Goal: Task Accomplishment & Management: Complete application form

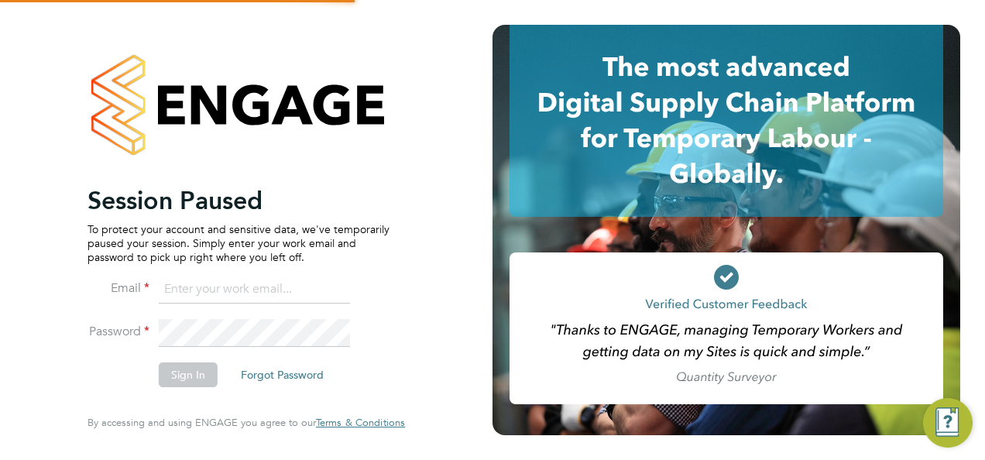
type input "andrew@borneltd.com"
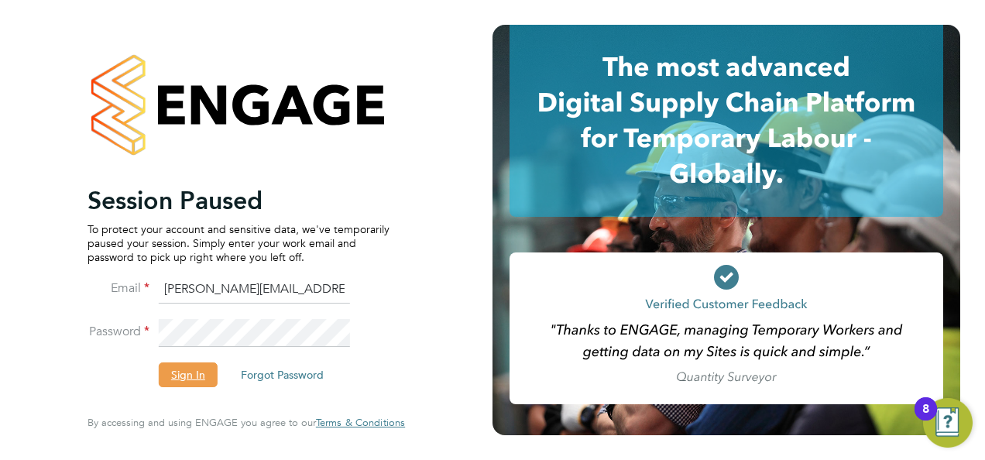
click at [178, 372] on button "Sign In" at bounding box center [188, 374] width 59 height 25
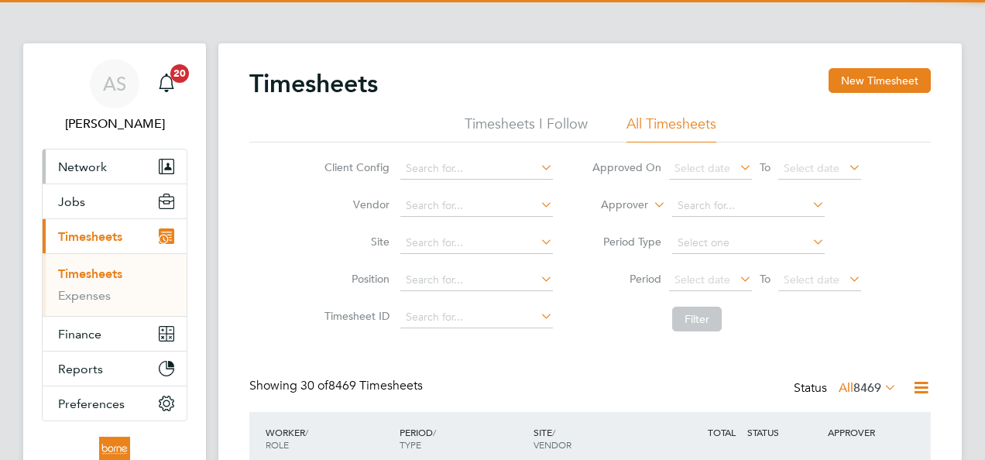
click at [91, 170] on span "Network" at bounding box center [82, 166] width 49 height 15
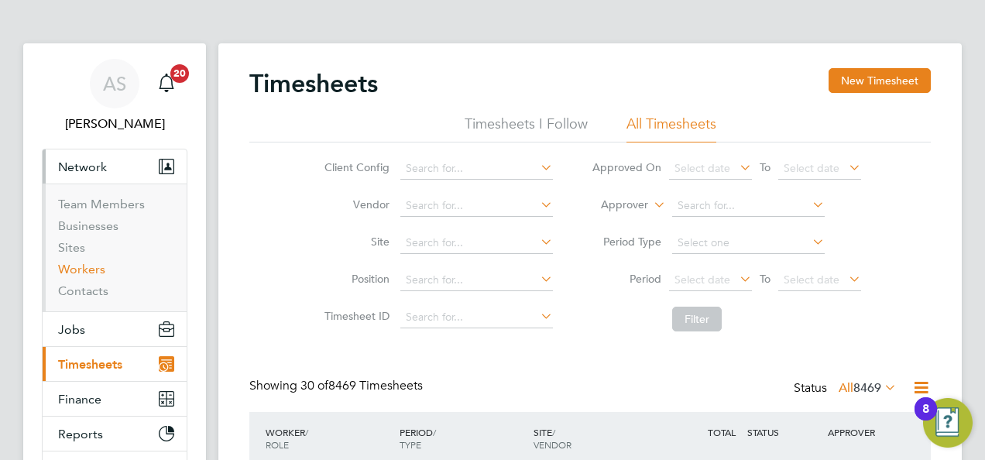
click at [94, 265] on link "Workers" at bounding box center [81, 269] width 47 height 15
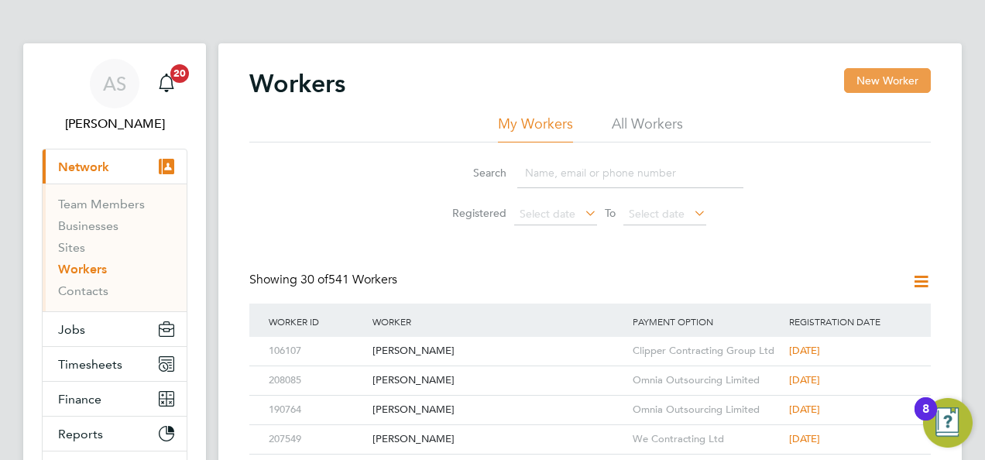
click at [876, 73] on button "New Worker" at bounding box center [887, 80] width 87 height 25
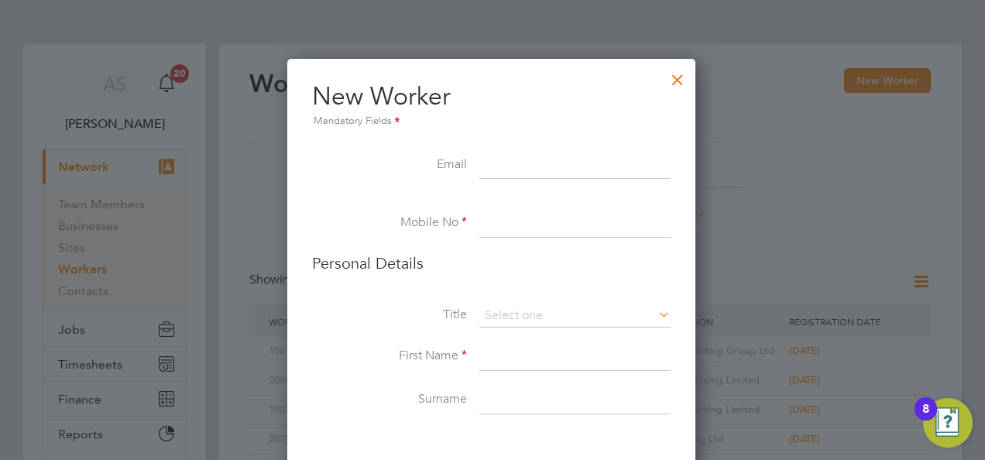
paste input "samiragwan1987@gmail.com07445802833"
drag, startPoint x: 591, startPoint y: 160, endPoint x: 753, endPoint y: 163, distance: 162.6
type input "samiragwan1987@gmail.com"
click at [568, 206] on li at bounding box center [491, 201] width 358 height 15
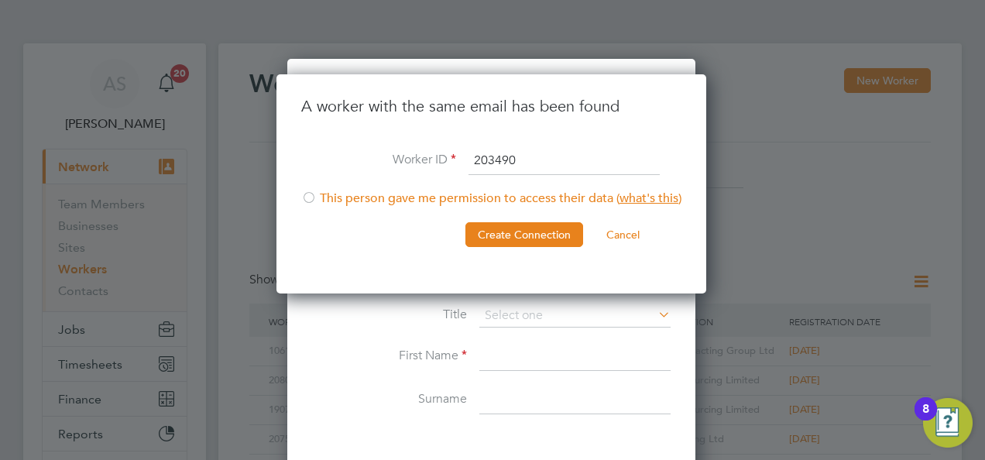
type input "203490"
click at [316, 200] on div at bounding box center [308, 198] width 15 height 15
click at [539, 231] on button "Create Connection" at bounding box center [524, 234] width 118 height 25
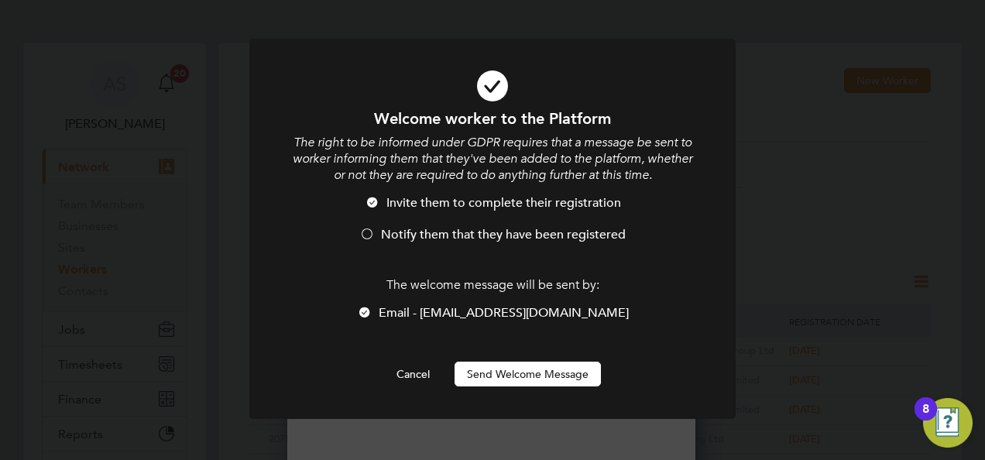
click at [368, 233] on div at bounding box center [366, 235] width 15 height 15
click at [527, 375] on button "Send Welcome Message" at bounding box center [527, 374] width 146 height 25
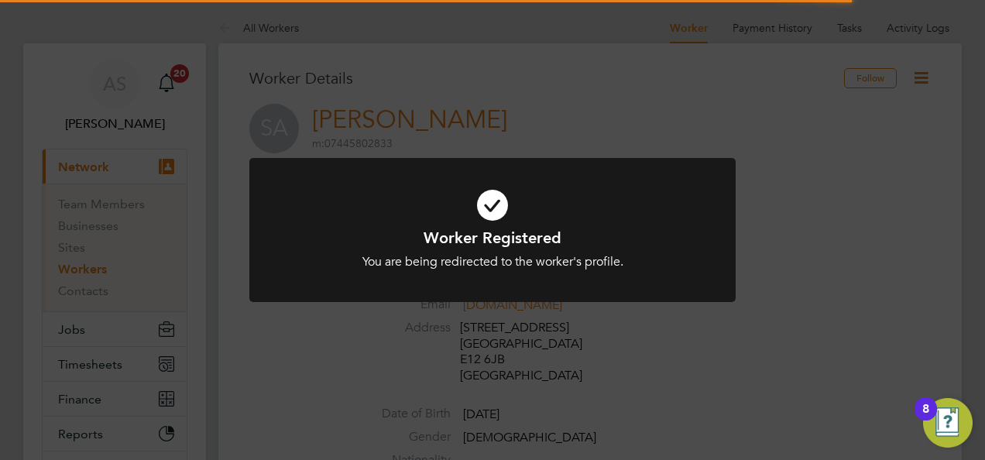
click at [602, 33] on div "Worker Registered You are being redirected to the worker's profile. Cancel Okay" at bounding box center [492, 230] width 985 height 460
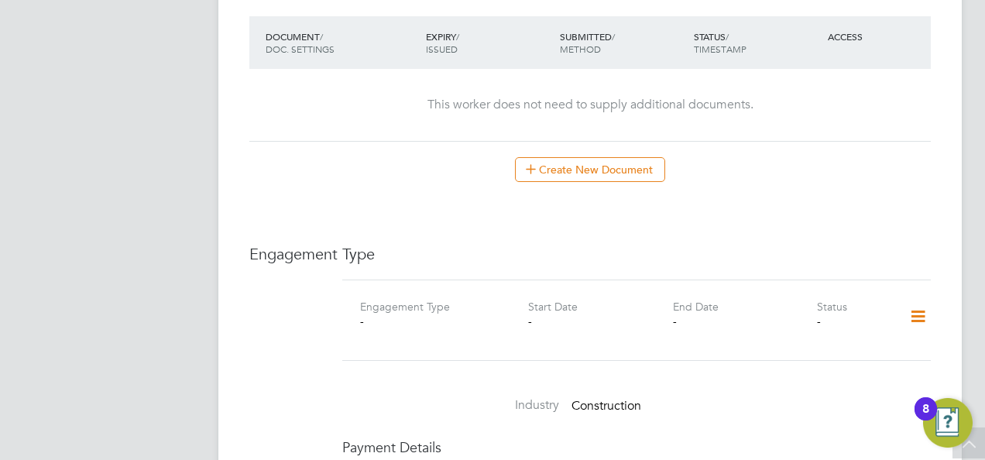
click at [913, 300] on icon at bounding box center [917, 317] width 27 height 36
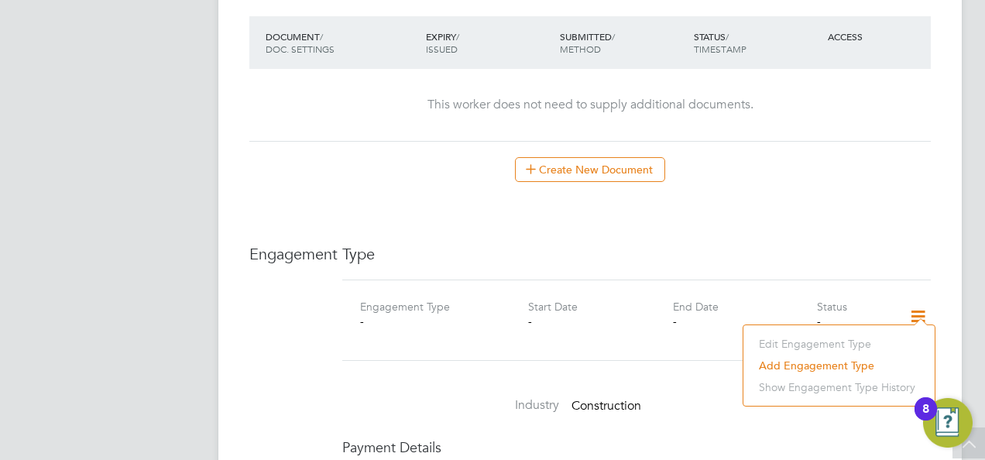
click at [803, 361] on li "Add Engagement Type" at bounding box center [839, 366] width 176 height 22
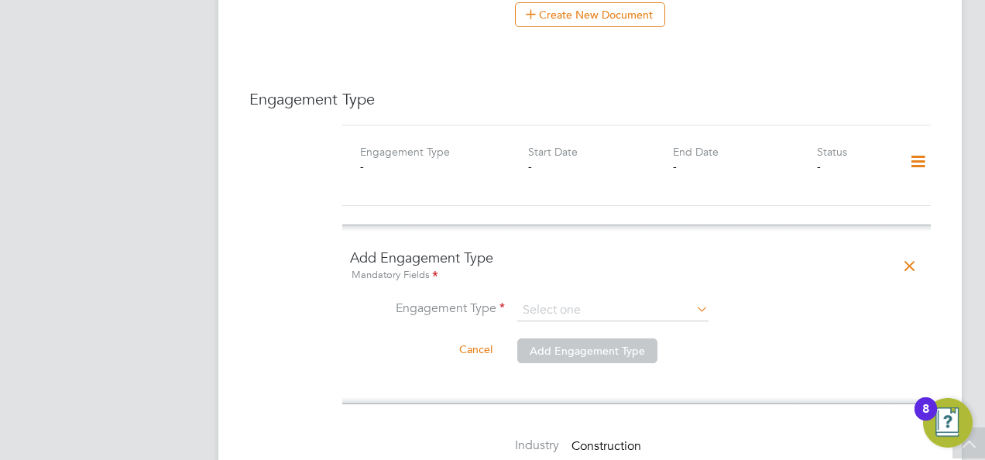
click at [693, 298] on icon at bounding box center [693, 309] width 0 height 22
click at [615, 300] on input at bounding box center [612, 311] width 191 height 22
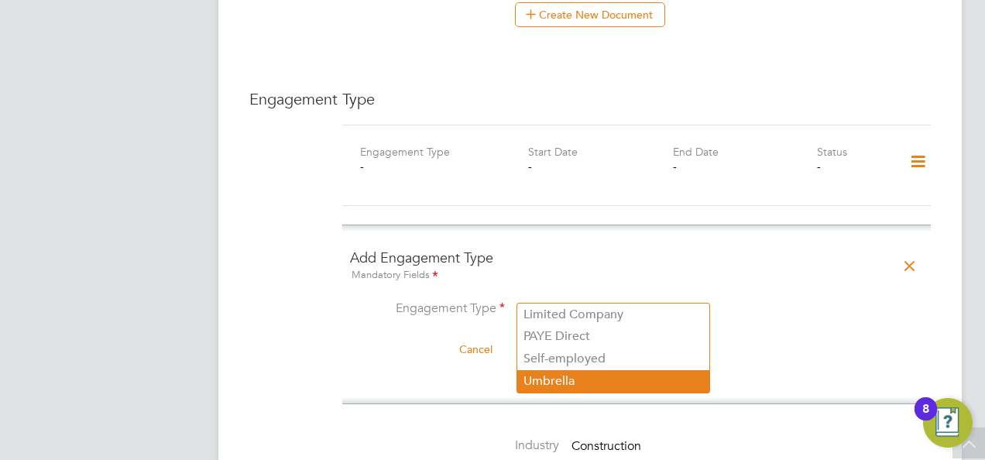
click at [585, 378] on li "Umbrella" at bounding box center [613, 381] width 192 height 22
type input "Umbrella"
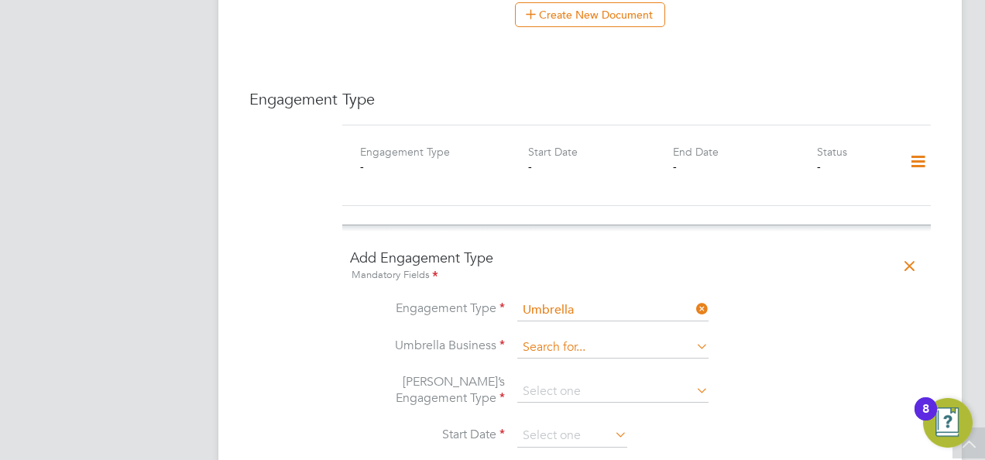
click at [576, 337] on input at bounding box center [612, 348] width 191 height 22
click at [584, 348] on li "Omn ia Outsourcing Limited" at bounding box center [613, 352] width 192 height 22
type input "Omnia Outsourcing Limited"
click at [585, 381] on input at bounding box center [612, 392] width 191 height 22
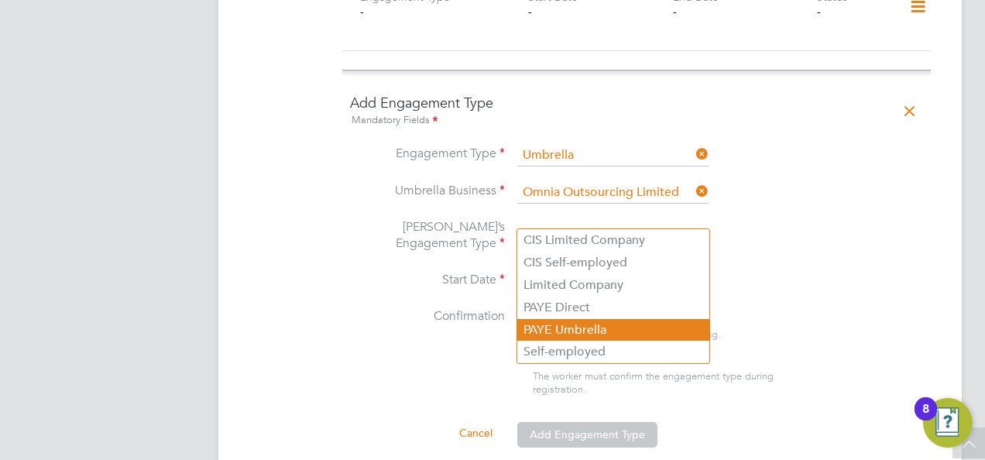
click at [593, 333] on li "PAYE Umbrella" at bounding box center [613, 330] width 192 height 22
type input "PAYE Umbrella"
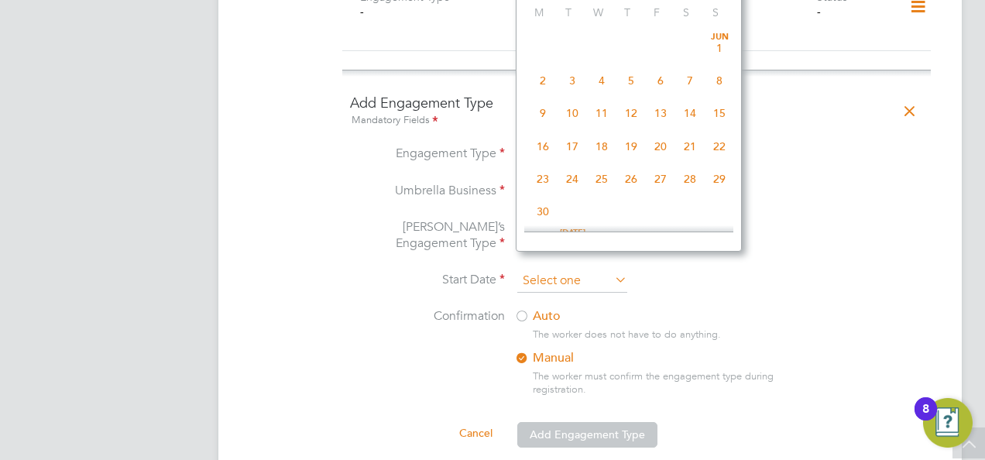
click at [584, 269] on input at bounding box center [572, 280] width 110 height 23
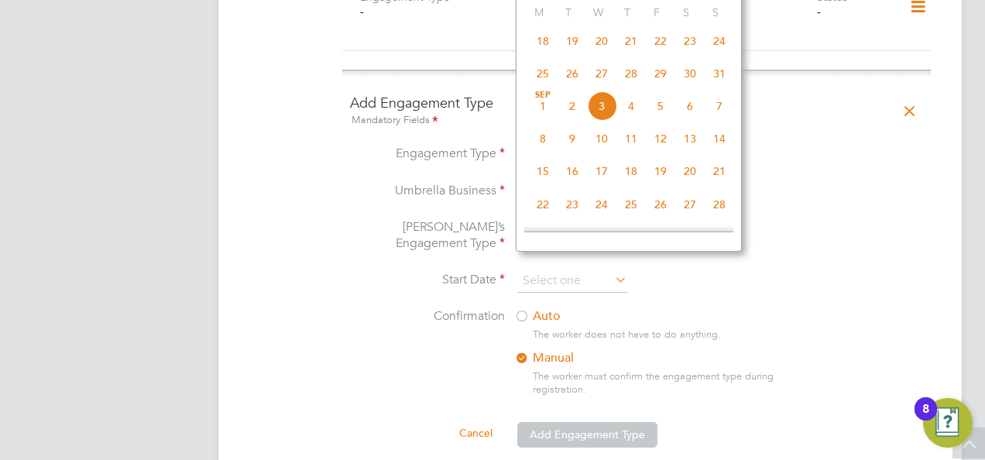
click at [544, 115] on span "Sep 1" at bounding box center [542, 105] width 29 height 29
type input "[DATE]"
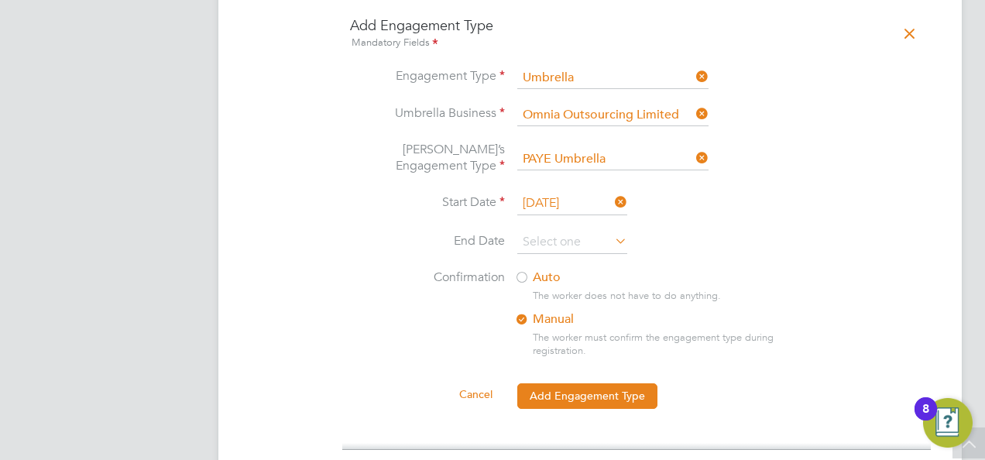
click at [521, 271] on div at bounding box center [521, 278] width 15 height 15
click at [586, 383] on button "Add Engagement Type" at bounding box center [587, 395] width 140 height 25
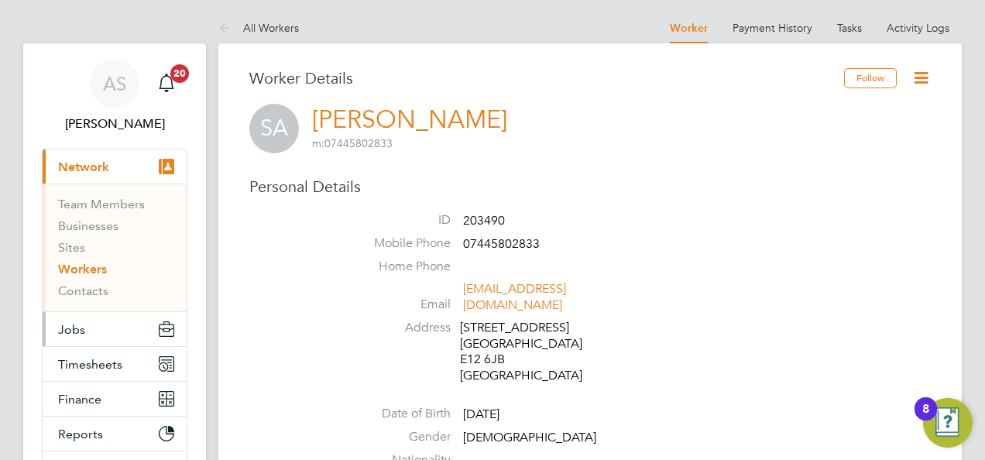
click at [76, 324] on span "Jobs" at bounding box center [71, 329] width 27 height 15
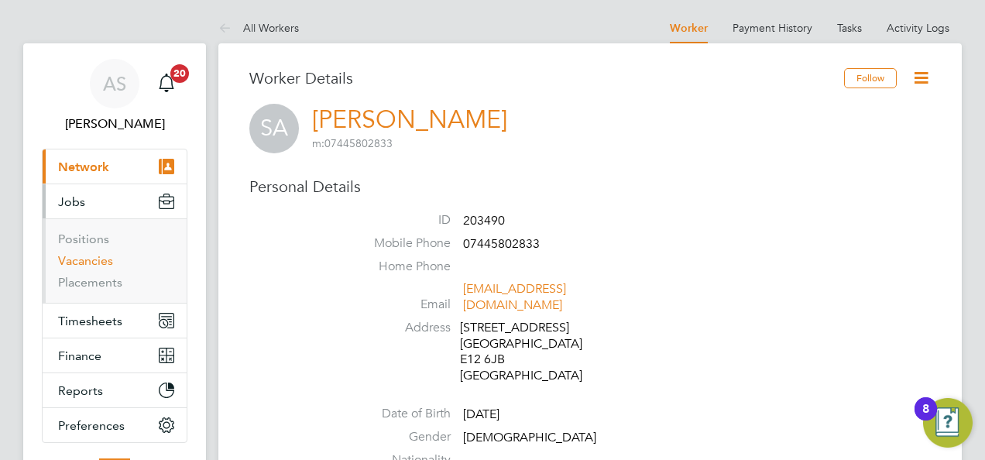
click at [98, 259] on link "Vacancies" at bounding box center [85, 260] width 55 height 15
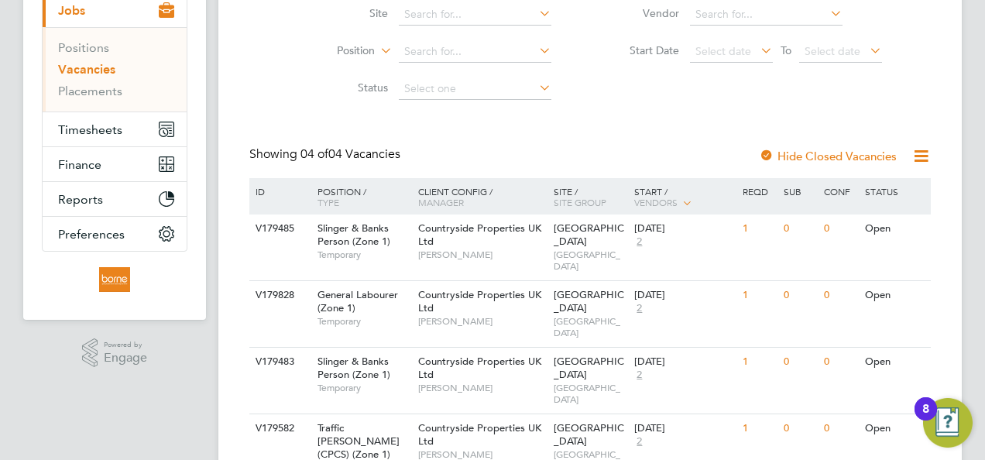
scroll to position [218, 0]
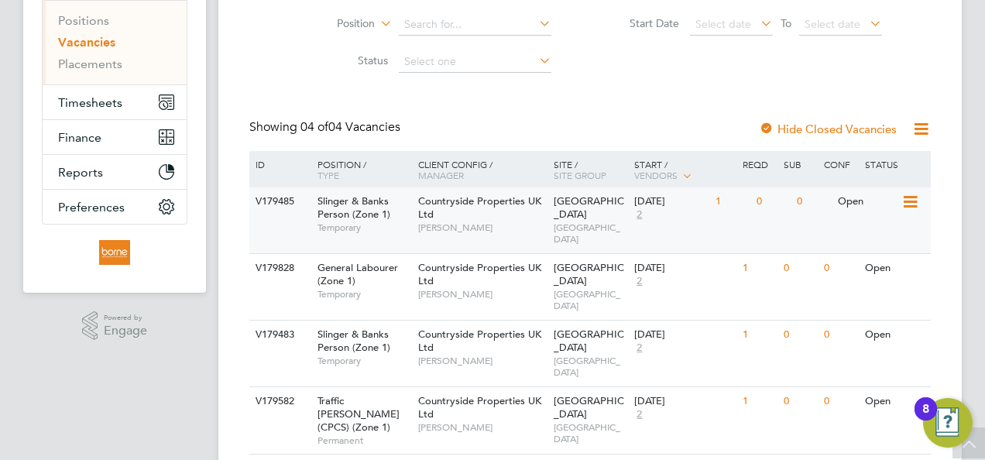
click at [537, 219] on div "Countryside Properties UK Ltd Liam D'unienville" at bounding box center [481, 213] width 135 height 53
click at [91, 59] on link "Placements" at bounding box center [90, 64] width 64 height 15
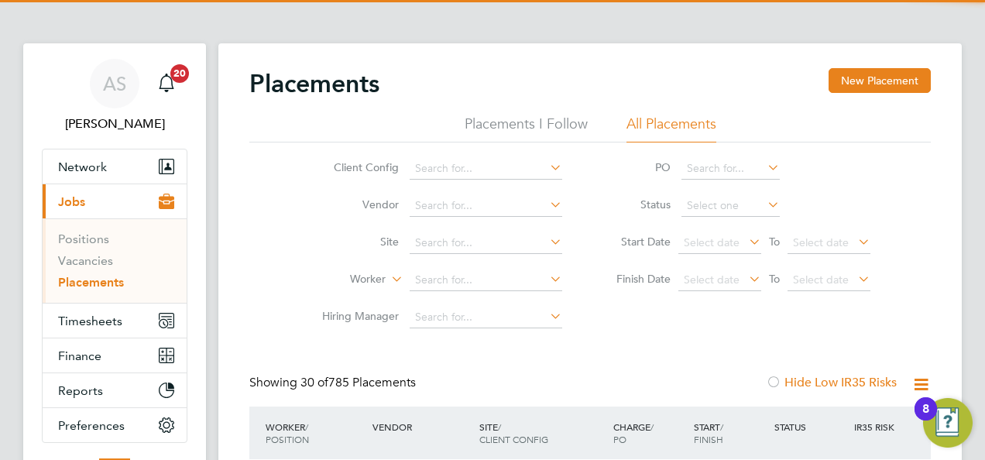
scroll to position [59, 134]
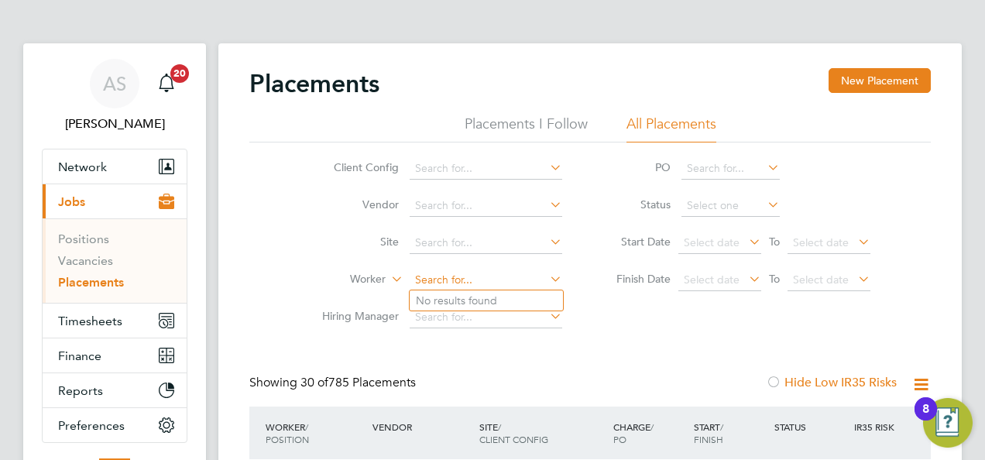
drag, startPoint x: 477, startPoint y: 276, endPoint x: 488, endPoint y: 272, distance: 12.0
click at [476, 276] on input at bounding box center [486, 280] width 153 height 22
click at [483, 295] on li "Gebr ehiwet Bezu" at bounding box center [490, 300] width 160 height 21
type input "[PERSON_NAME]"
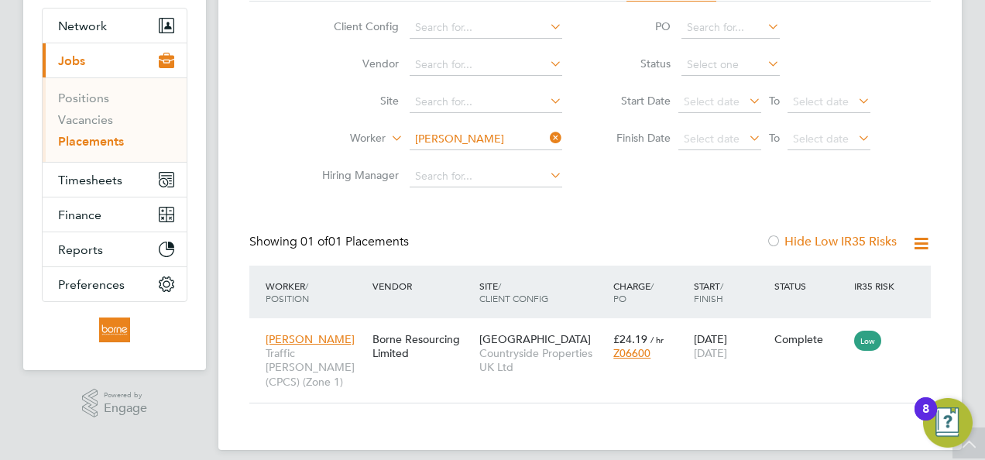
click at [667, 247] on div "Showing 01 of 01 Placements Hide Low IR35 Risks" at bounding box center [589, 250] width 681 height 32
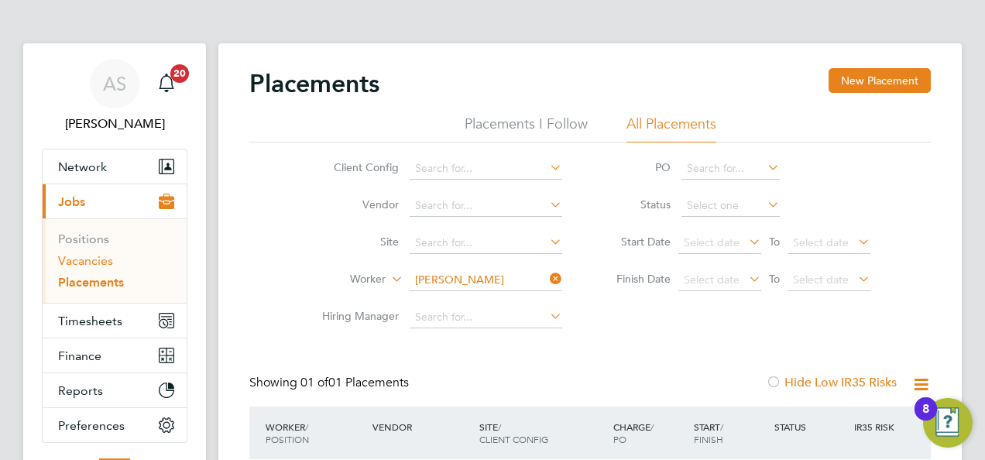
click at [93, 260] on link "Vacancies" at bounding box center [85, 260] width 55 height 15
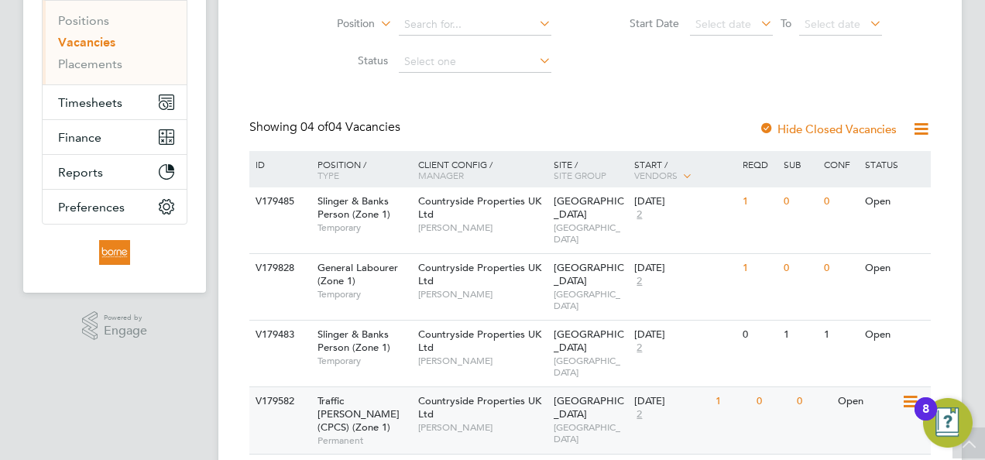
click at [507, 387] on div "Countryside Properties UK Ltd Liam D'unienville" at bounding box center [481, 413] width 135 height 53
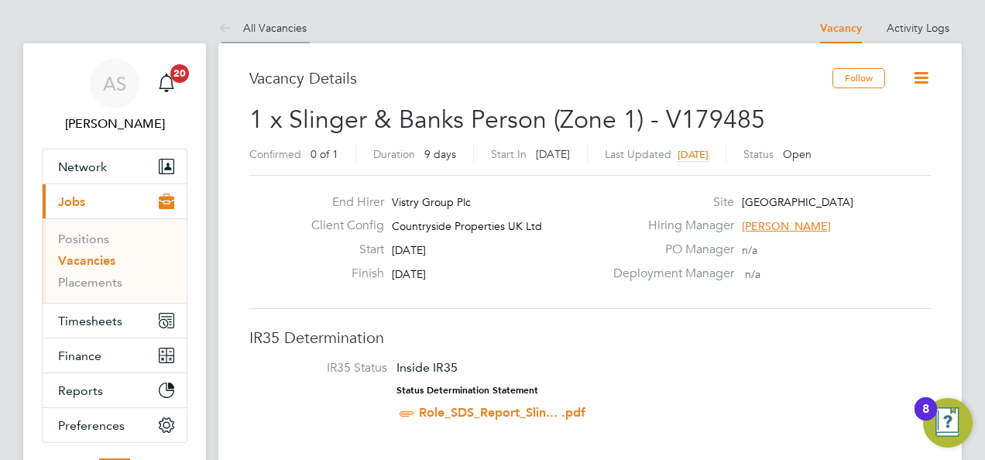
click at [218, 23] on icon at bounding box center [227, 28] width 19 height 19
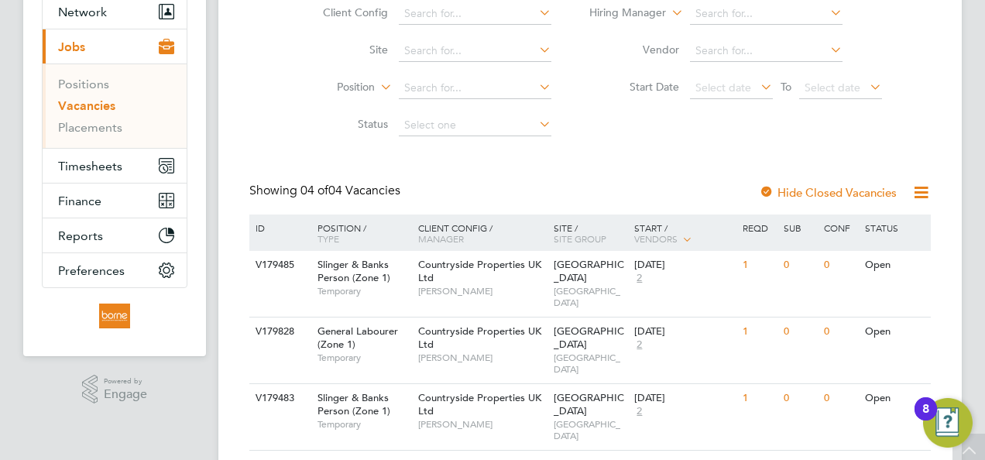
scroll to position [218, 0]
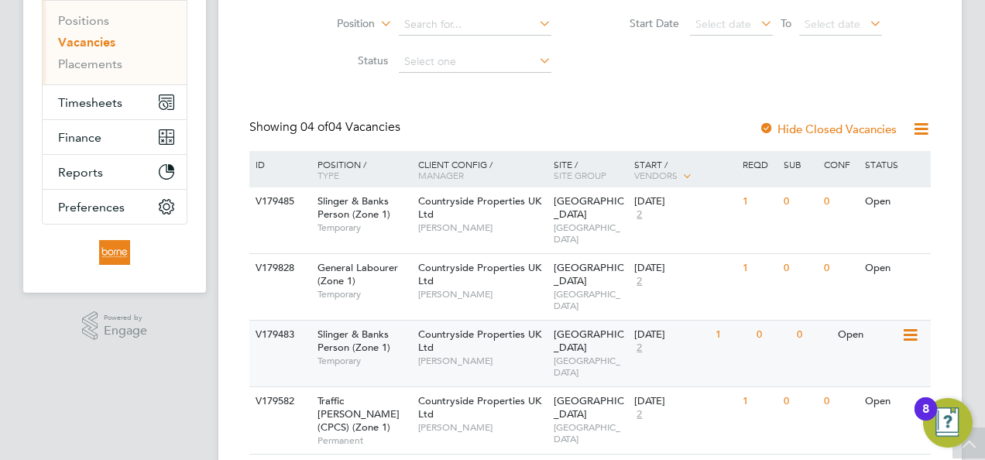
click at [475, 355] on span "[PERSON_NAME]" at bounding box center [482, 361] width 128 height 12
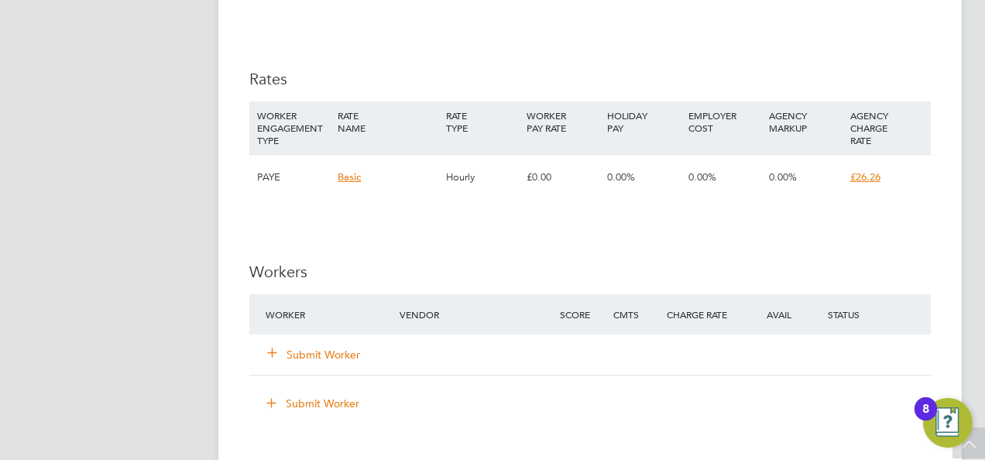
scroll to position [1084, 0]
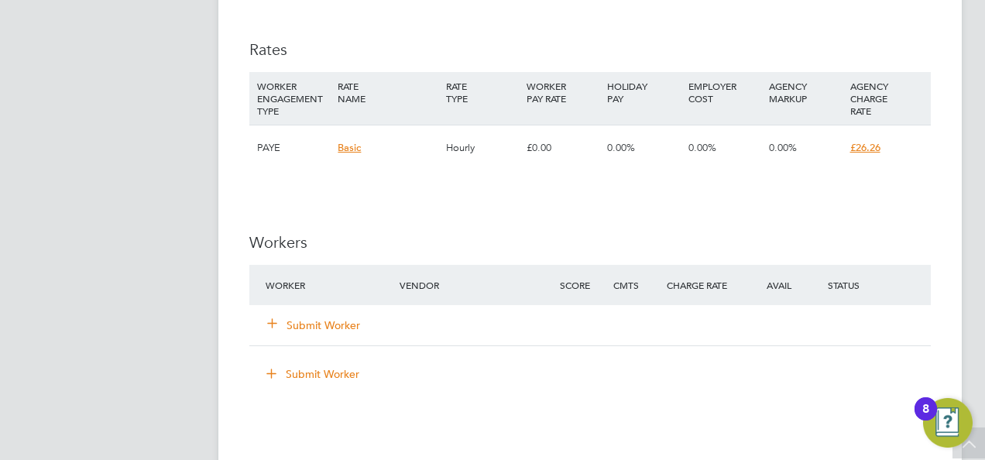
click at [308, 319] on button "Submit Worker" at bounding box center [314, 324] width 93 height 15
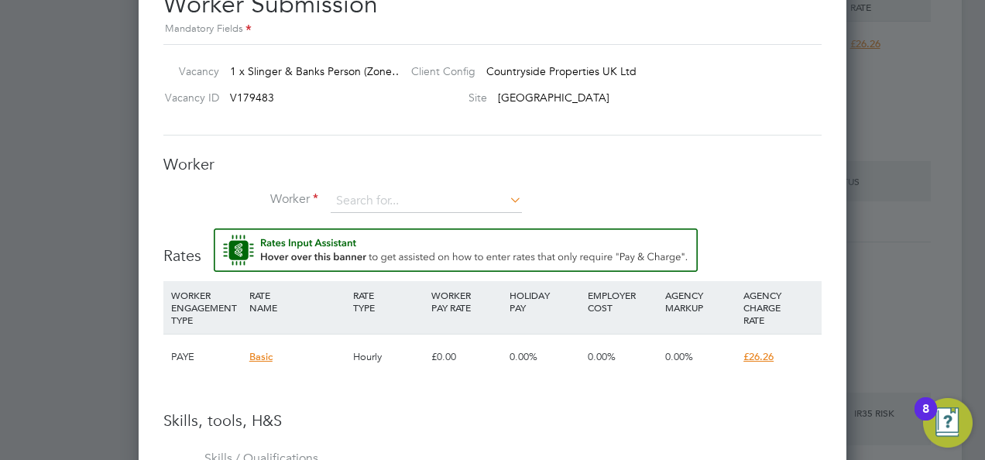
scroll to position [1188, 0]
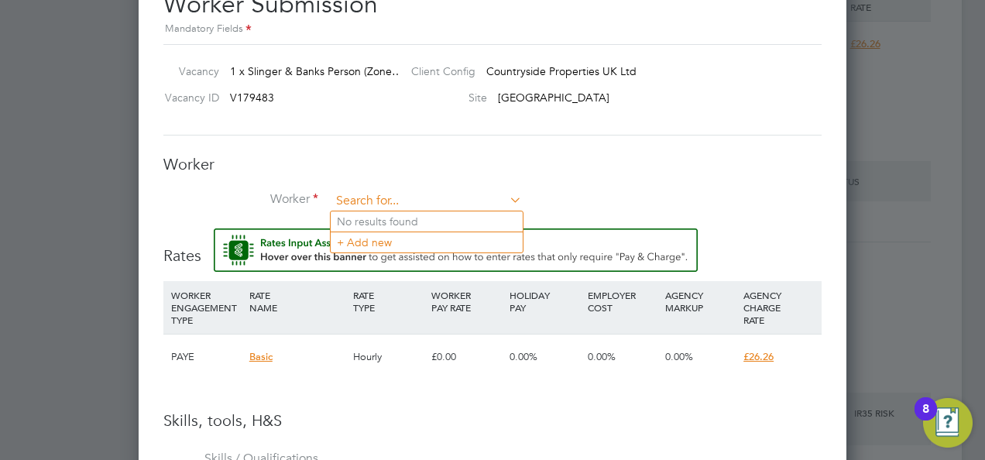
click at [381, 202] on input at bounding box center [426, 201] width 191 height 23
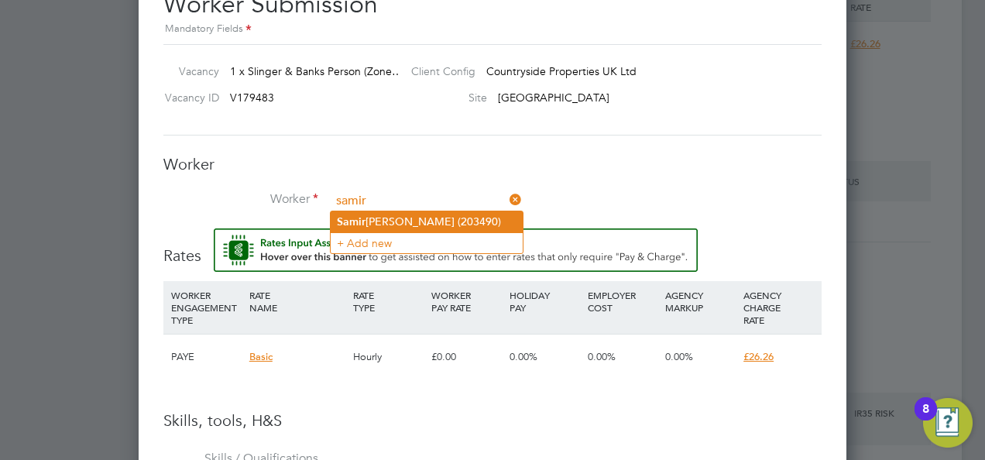
click at [416, 225] on li "Samir Agwan (203490)" at bounding box center [427, 221] width 192 height 21
type input "Samir Agwan (203490)"
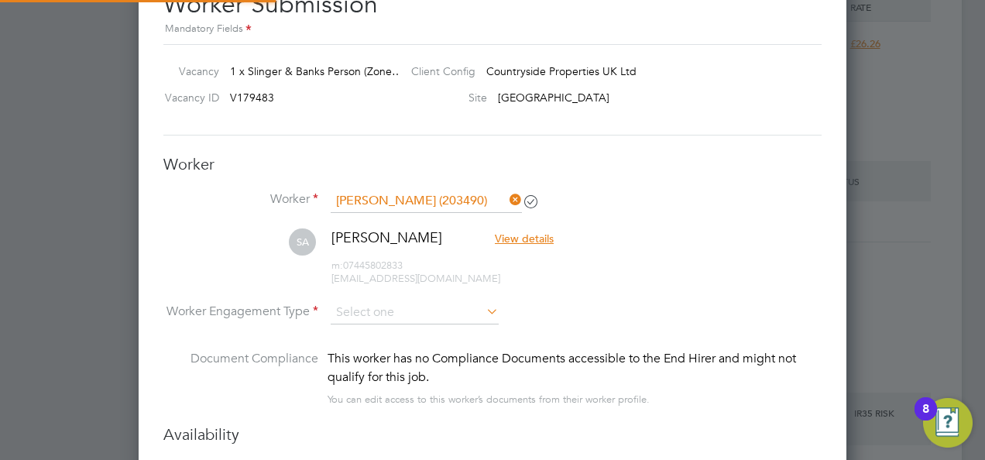
scroll to position [8, 8]
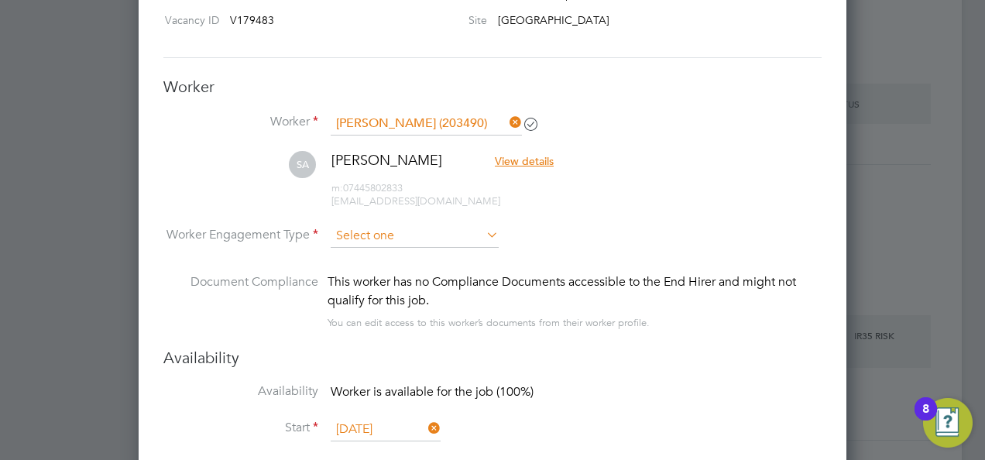
click at [402, 234] on input at bounding box center [415, 236] width 168 height 23
click at [394, 269] on li "PAYE" at bounding box center [415, 276] width 169 height 20
type input "PAYE"
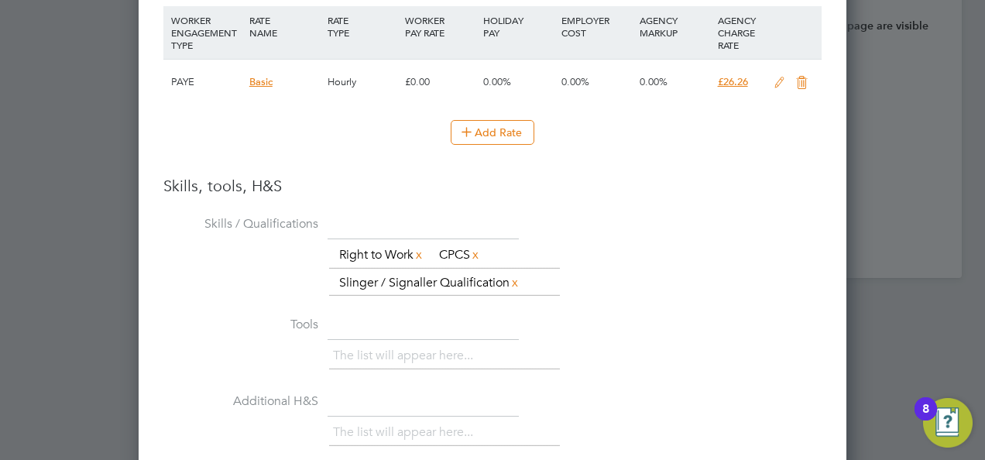
click at [779, 79] on icon at bounding box center [778, 83] width 19 height 12
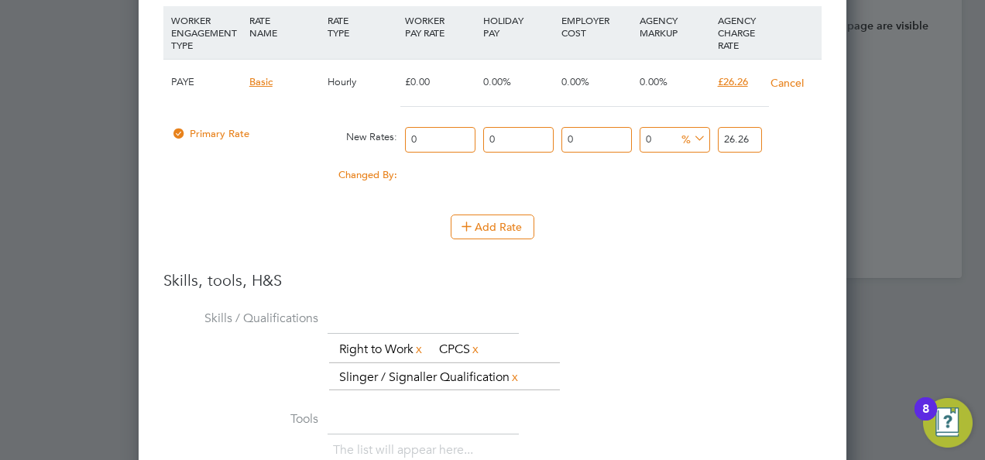
drag, startPoint x: 440, startPoint y: 139, endPoint x: 362, endPoint y: 148, distance: 78.7
click at [362, 148] on div "Primary Rate New Rates: 0 0 n/a 0 n/a 0 0 % 26.26" at bounding box center [492, 139] width 658 height 41
type input "2"
type input "22"
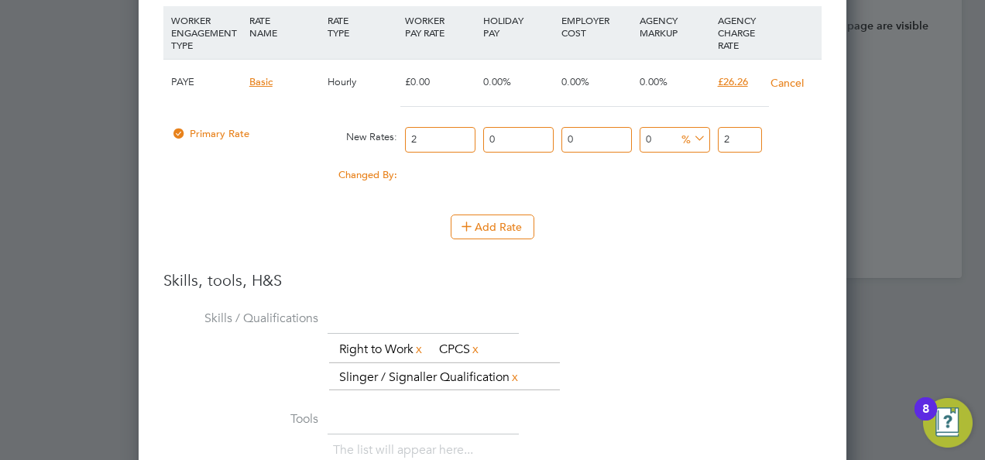
type input "22"
drag, startPoint x: 742, startPoint y: 127, endPoint x: 653, endPoint y: 133, distance: 88.5
click at [656, 135] on div "Primary Rate New Rates: 22 0 n/a 0 n/a 0 0 % 22" at bounding box center [492, 139] width 658 height 41
type input "2"
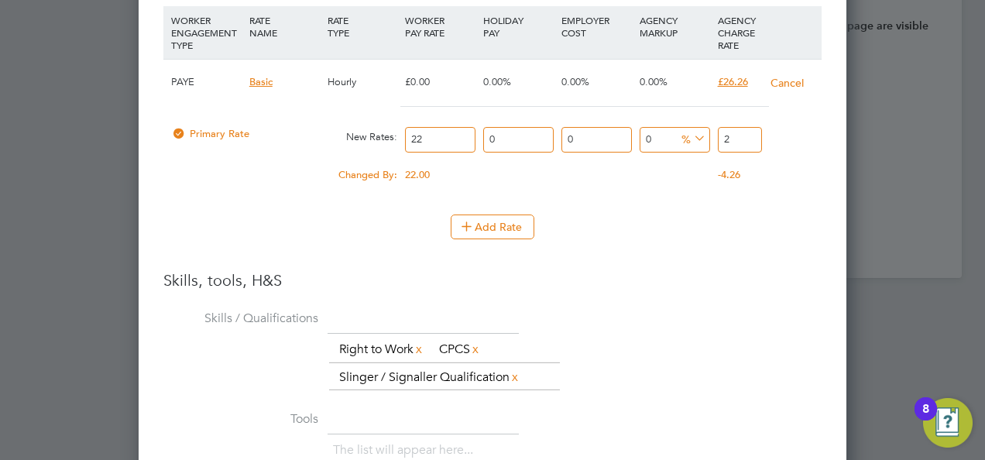
type input "-90.9090909090909"
type input "26"
type input "19.09090909090909"
type input "26.2"
type input "19.363636363636363"
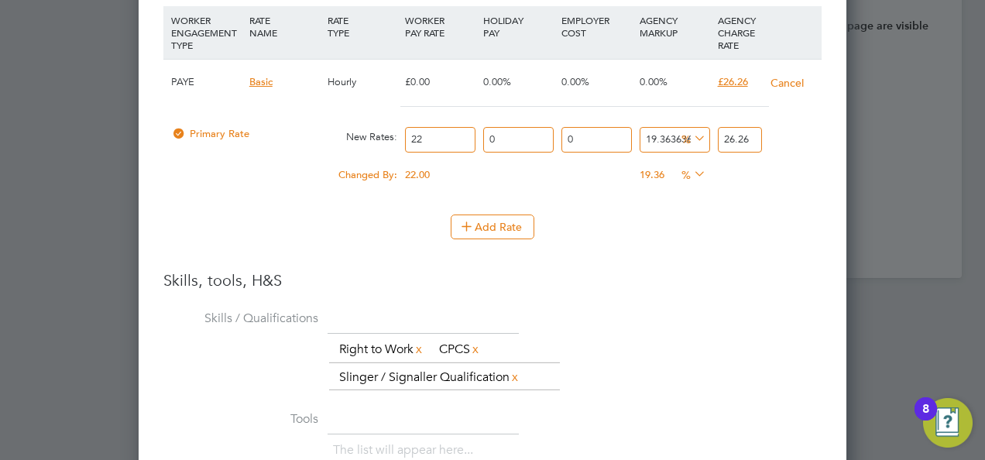
type input "26.26"
click at [731, 231] on div "Add Rate" at bounding box center [492, 226] width 658 height 25
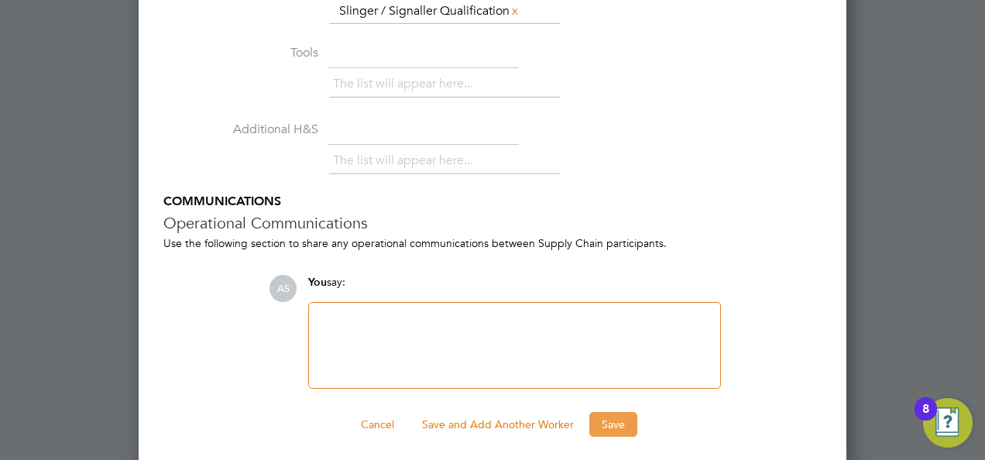
click at [624, 414] on button "Save" at bounding box center [613, 424] width 48 height 25
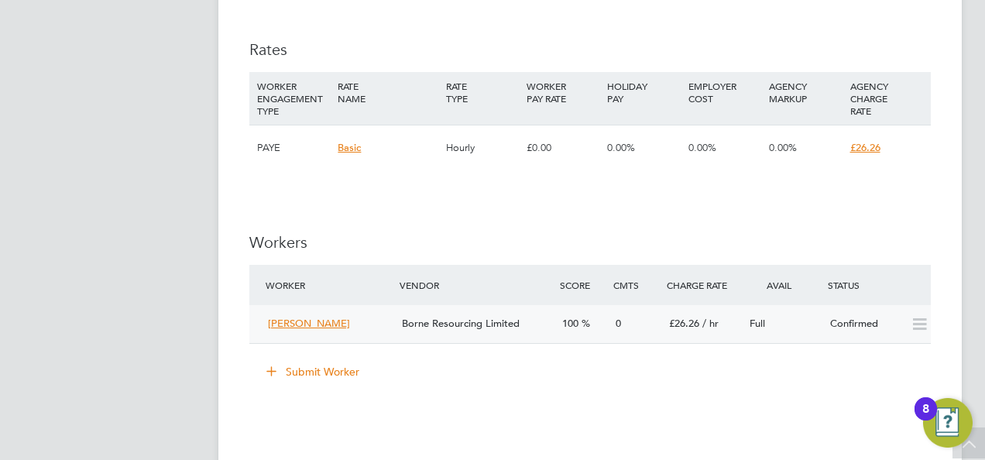
click at [646, 327] on div "0" at bounding box center [635, 324] width 53 height 26
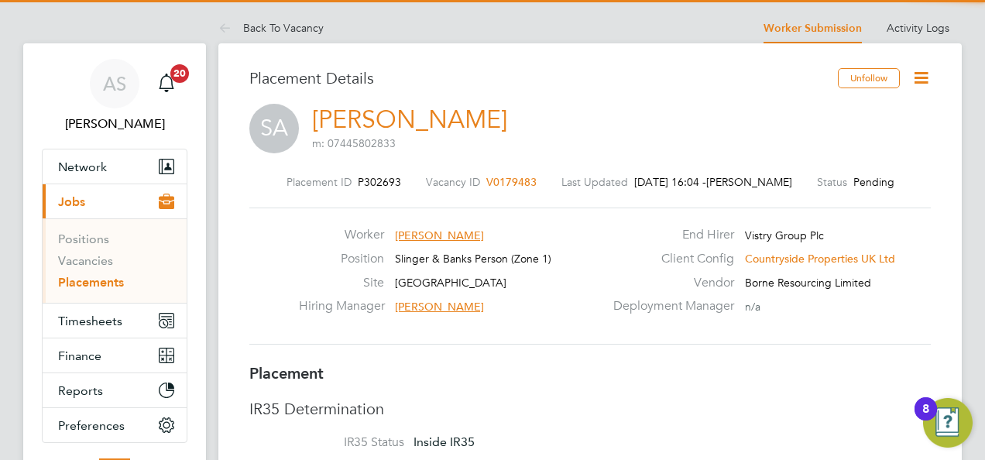
click at [919, 72] on icon at bounding box center [920, 77] width 19 height 19
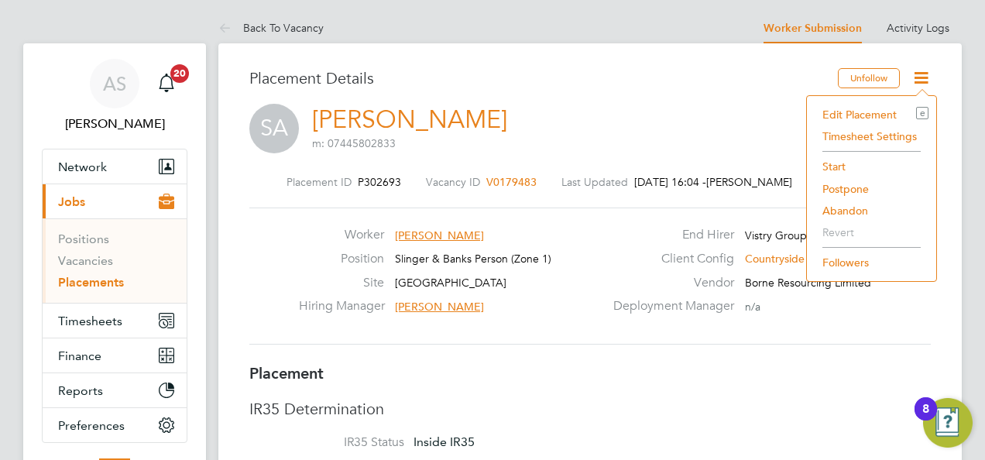
click at [836, 170] on li "Start" at bounding box center [871, 167] width 114 height 22
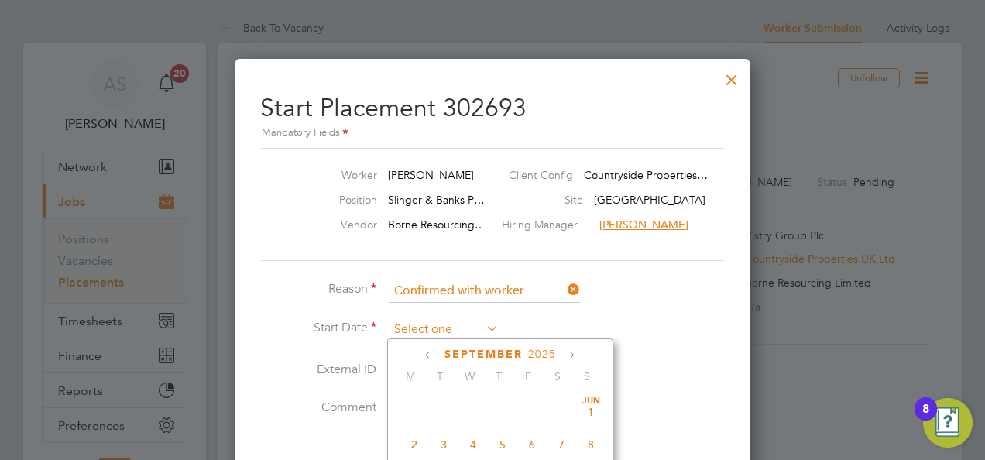
click at [461, 331] on input at bounding box center [444, 329] width 110 height 23
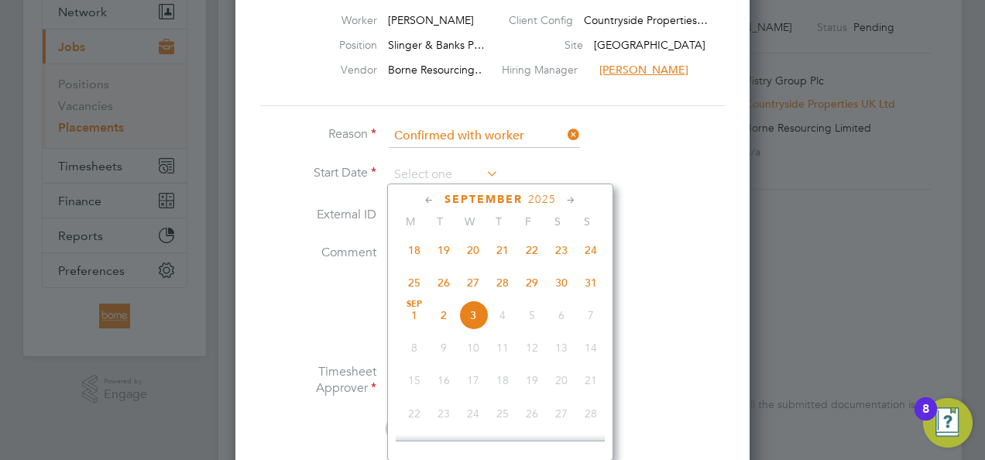
click at [415, 321] on span "Sep 1" at bounding box center [413, 314] width 29 height 29
type input "[DATE]"
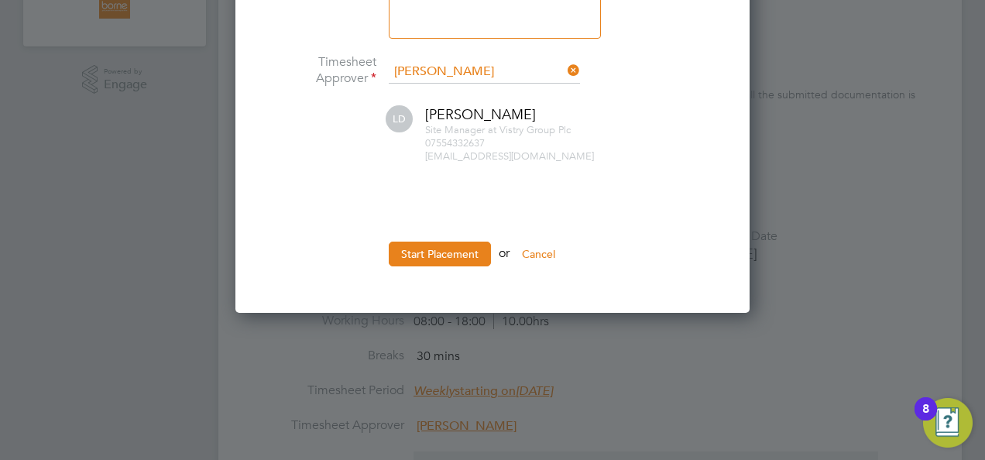
click at [424, 254] on button "Start Placement" at bounding box center [440, 254] width 102 height 25
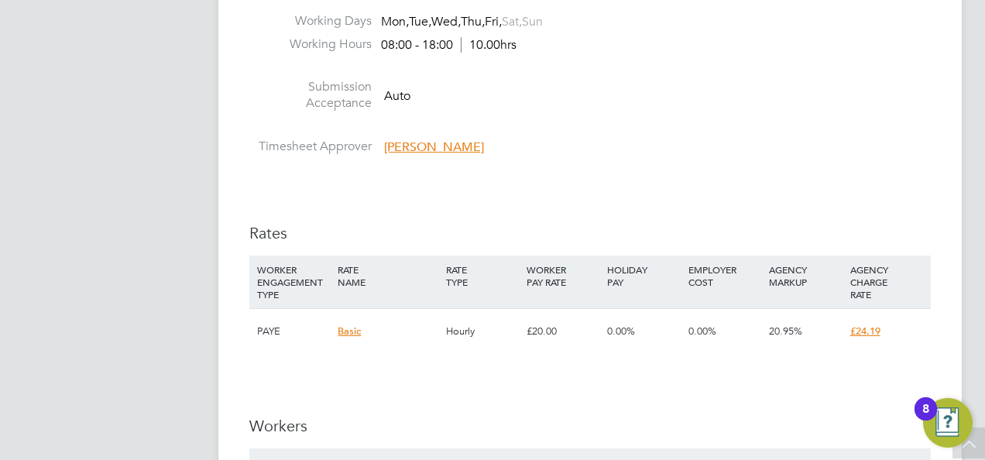
scroll to position [1006, 0]
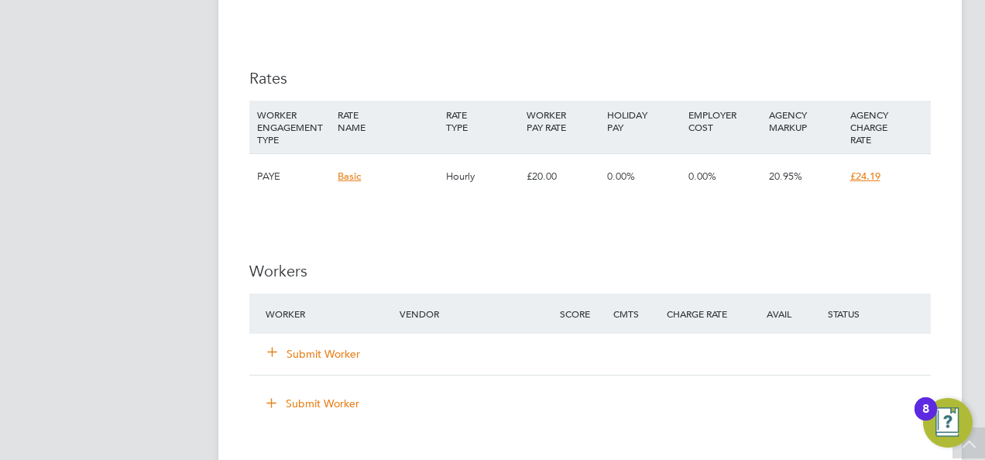
click at [278, 352] on icon at bounding box center [272, 351] width 12 height 12
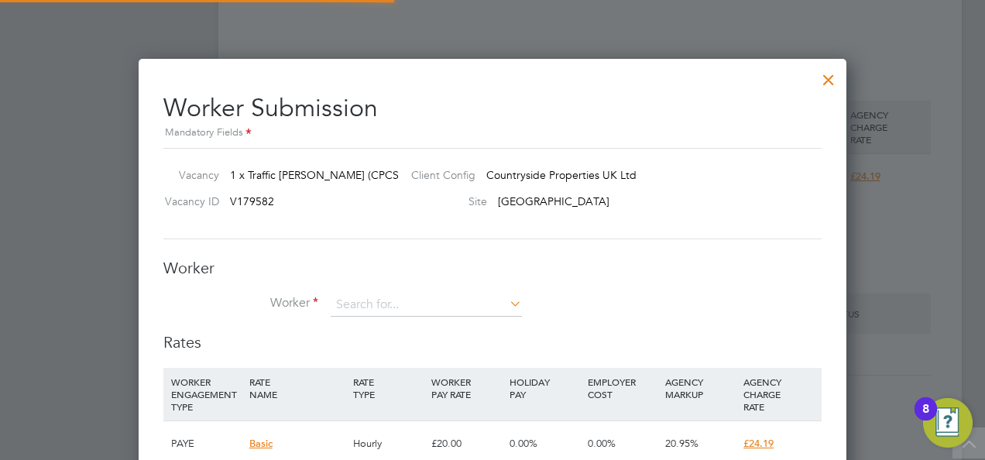
scroll to position [23, 403]
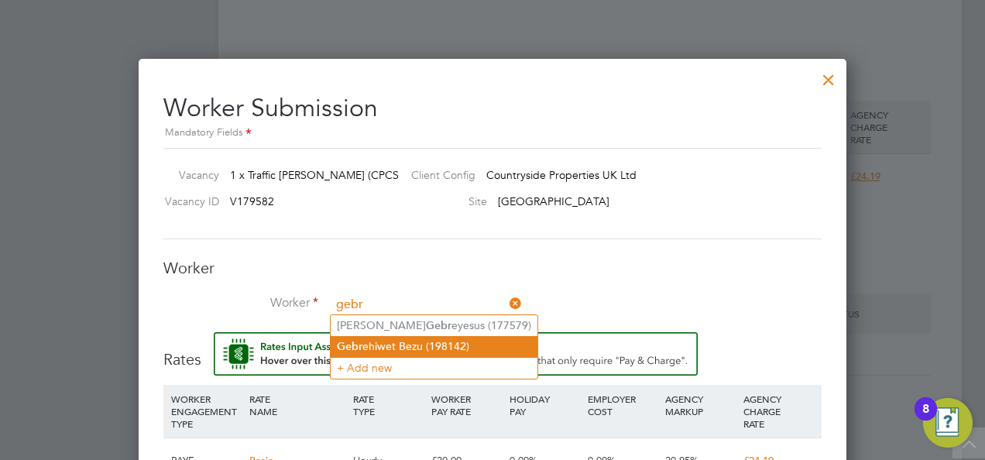
click at [403, 341] on li "Gebr ehiwet Bezu (198142)" at bounding box center [434, 346] width 207 height 21
type input "[PERSON_NAME] (198142)"
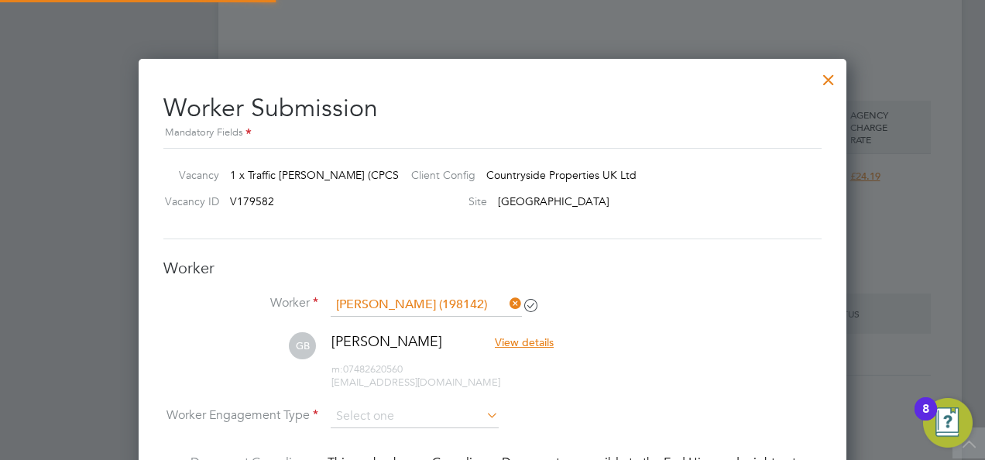
scroll to position [1334, 708]
type input "[DATE]"
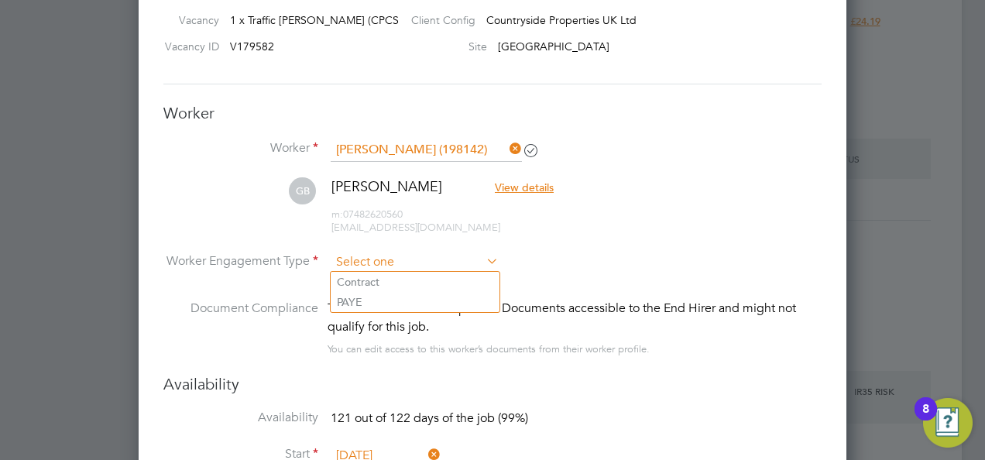
click at [418, 265] on input at bounding box center [415, 262] width 168 height 23
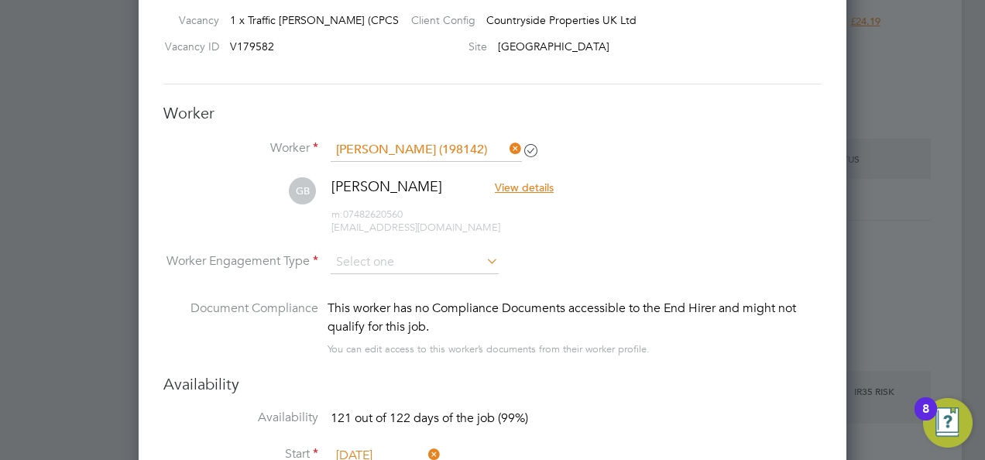
click at [396, 298] on li "PAYE" at bounding box center [415, 302] width 169 height 20
type input "PAYE"
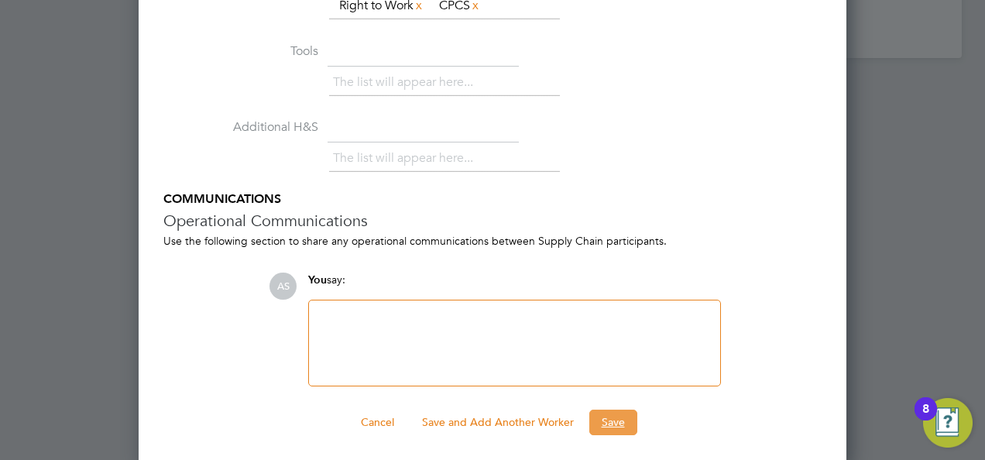
click at [619, 416] on button "Save" at bounding box center [613, 422] width 48 height 25
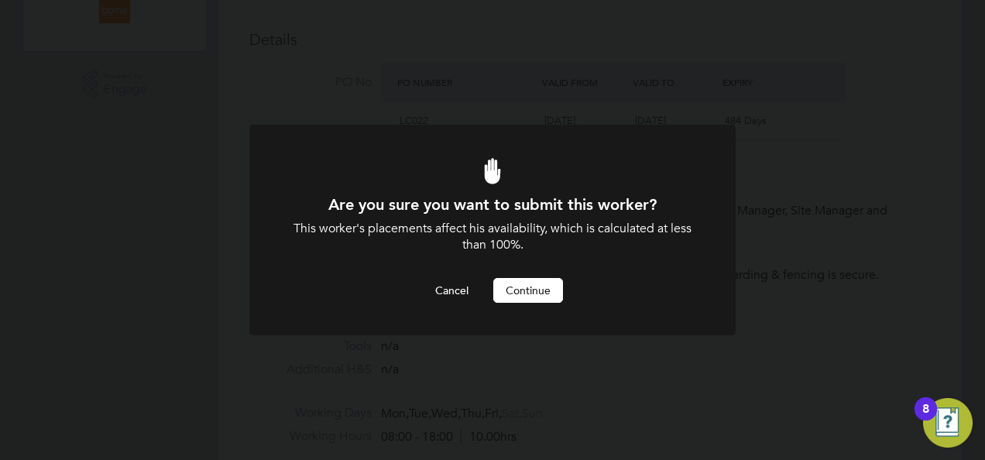
click at [536, 291] on button "Continue" at bounding box center [528, 290] width 70 height 25
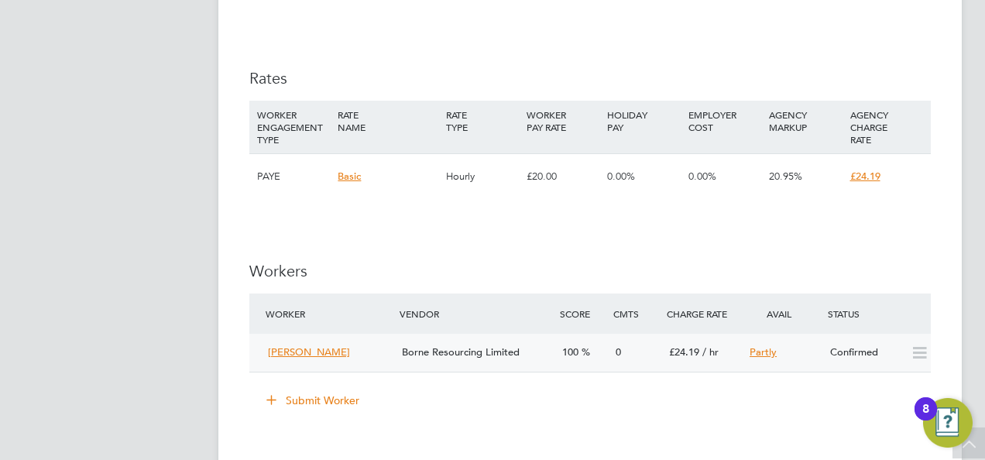
click at [543, 358] on div "Borne Resourcing Limited" at bounding box center [476, 353] width 160 height 26
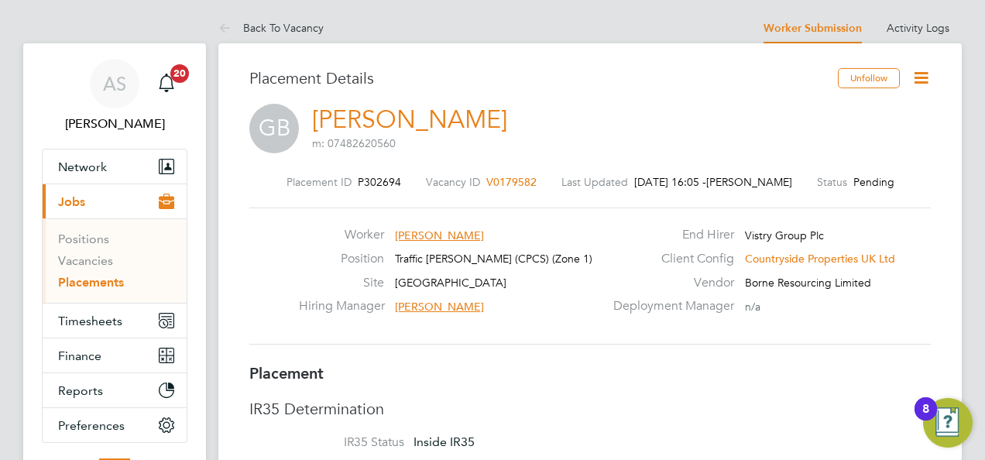
click at [915, 68] on icon at bounding box center [920, 77] width 19 height 19
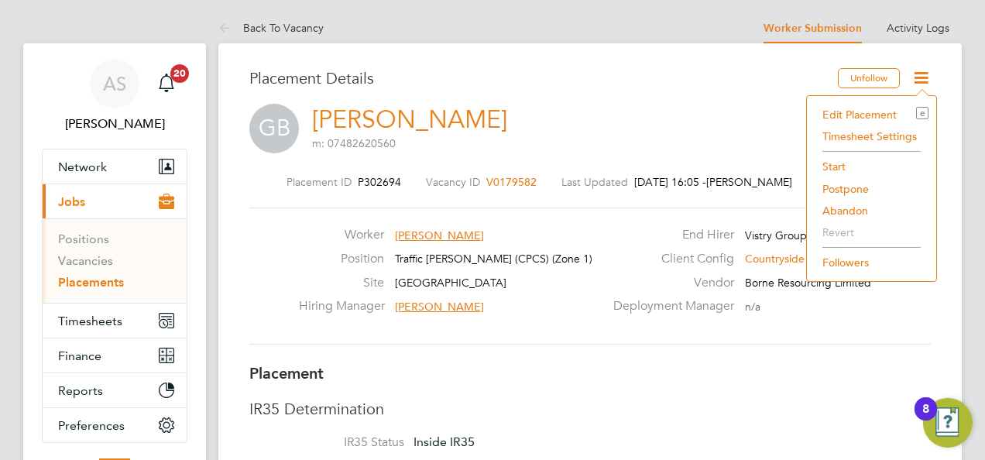
click at [828, 163] on li "Start" at bounding box center [871, 167] width 114 height 22
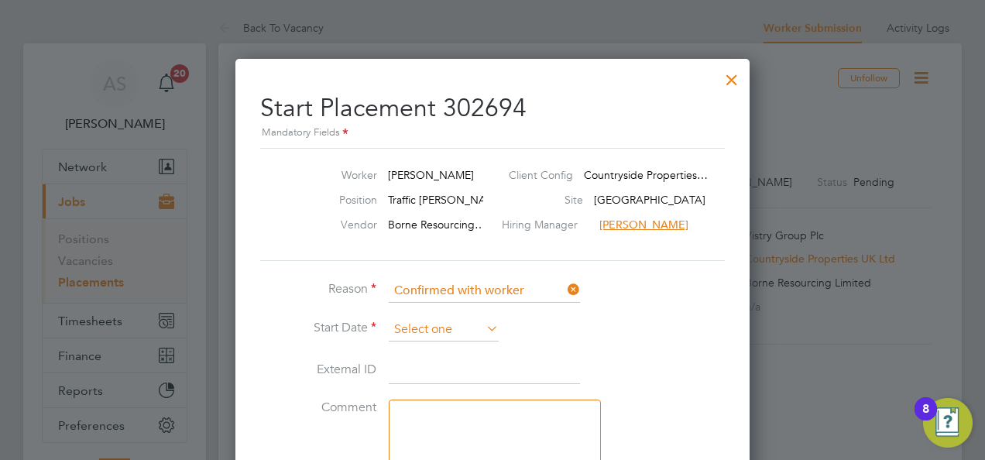
click at [432, 337] on input at bounding box center [444, 329] width 110 height 23
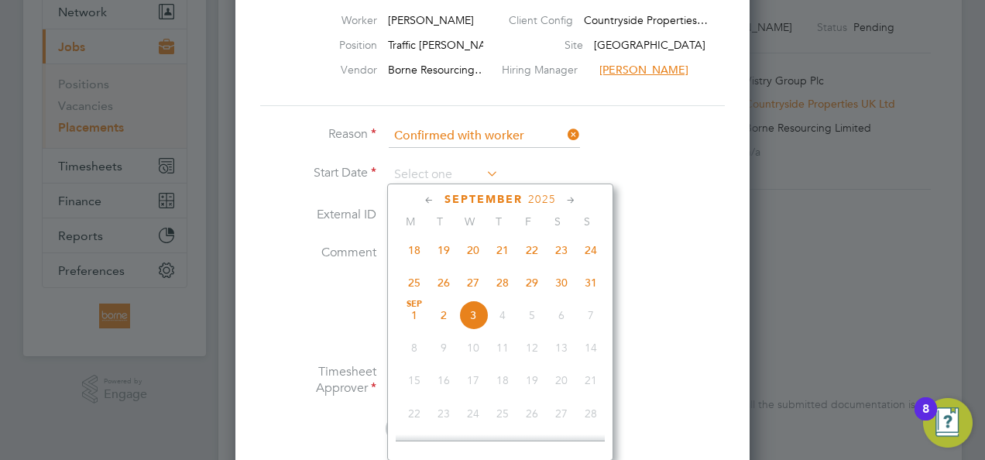
click at [441, 324] on span "2" at bounding box center [443, 314] width 29 height 29
type input "[DATE]"
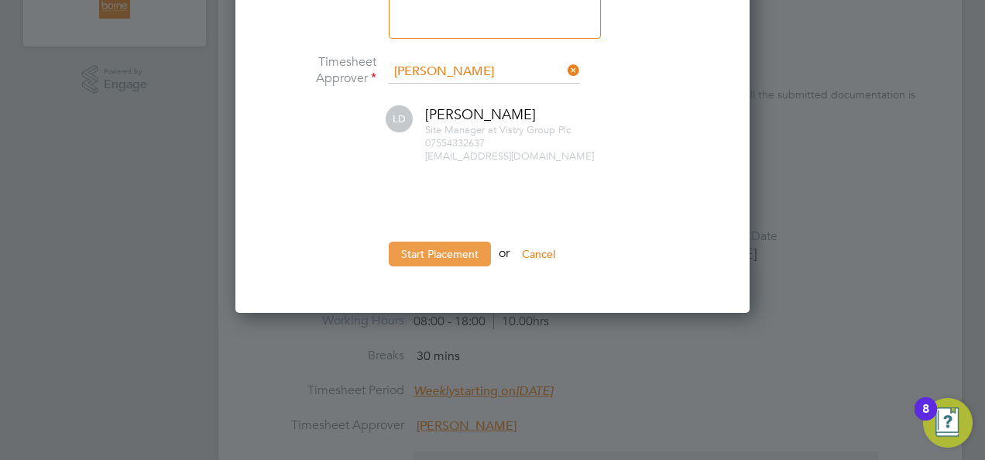
click at [454, 257] on button "Start Placement" at bounding box center [440, 254] width 102 height 25
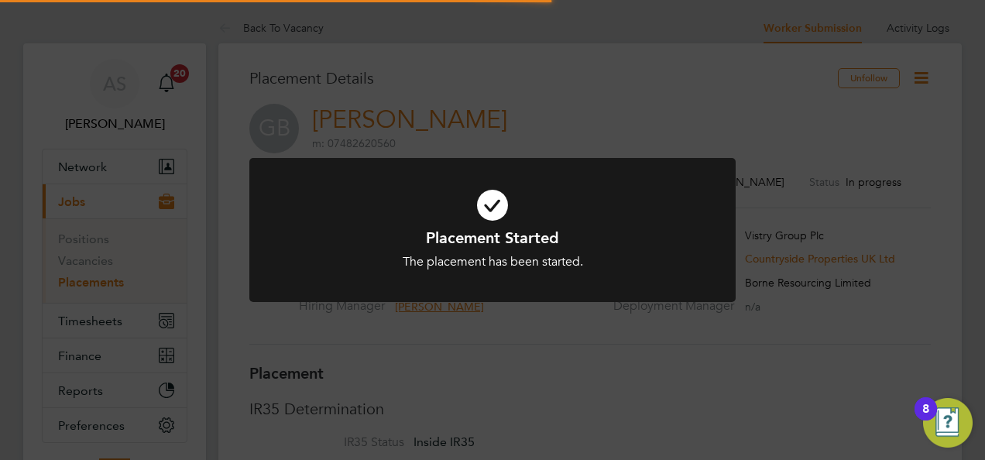
drag, startPoint x: 528, startPoint y: 56, endPoint x: 546, endPoint y: 36, distance: 26.3
click at [528, 55] on div "Placement Started The placement has been started. Cancel Okay" at bounding box center [492, 230] width 985 height 460
